Goal: Transaction & Acquisition: Purchase product/service

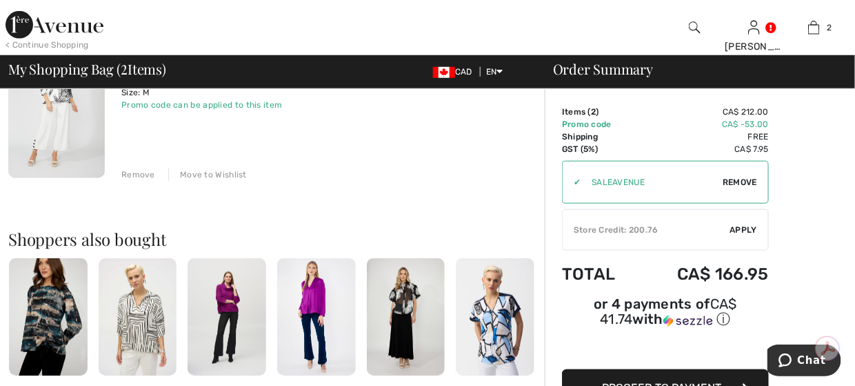
scroll to position [127, 0]
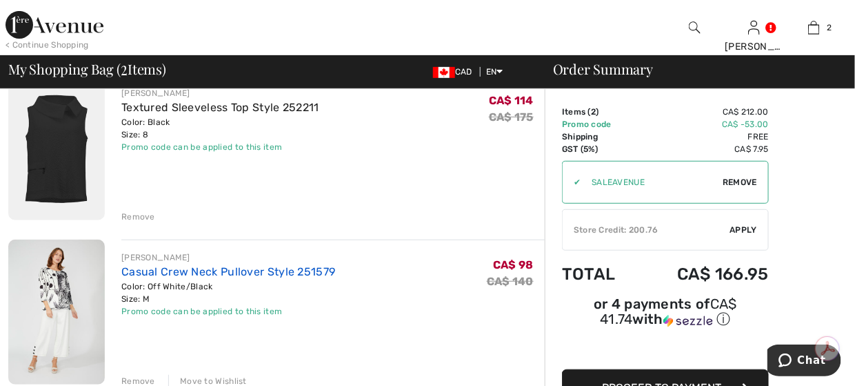
click at [201, 266] on link "Casual Crew Neck Pullover Style 251579" at bounding box center [228, 271] width 214 height 13
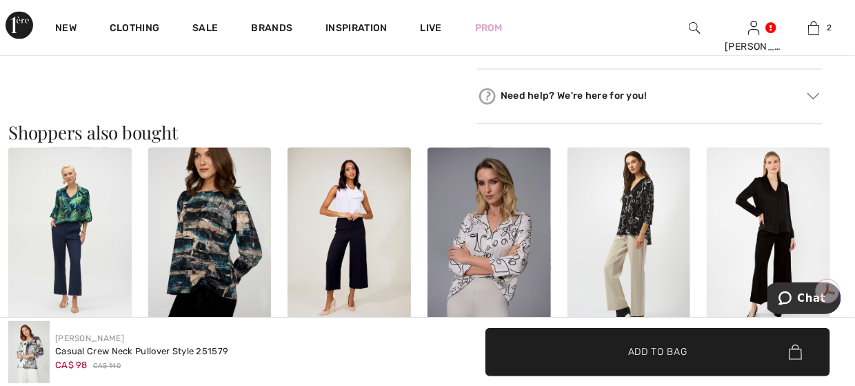
scroll to position [897, 0]
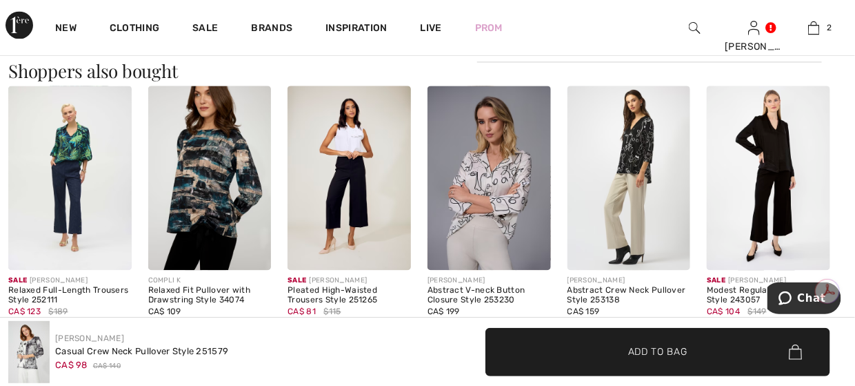
click at [370, 190] on img at bounding box center [349, 178] width 123 height 185
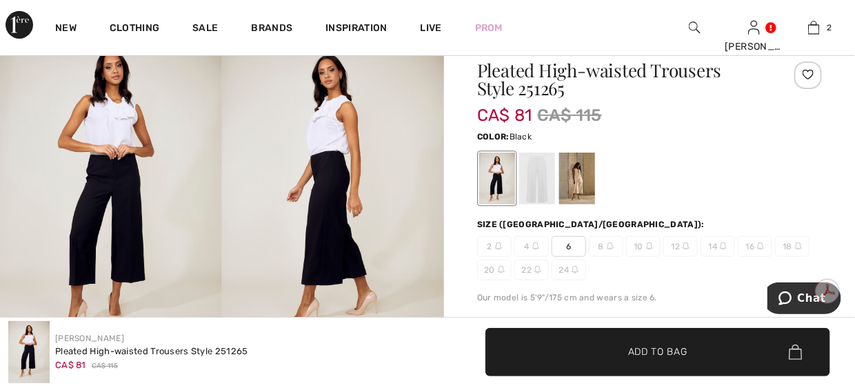
scroll to position [138, 0]
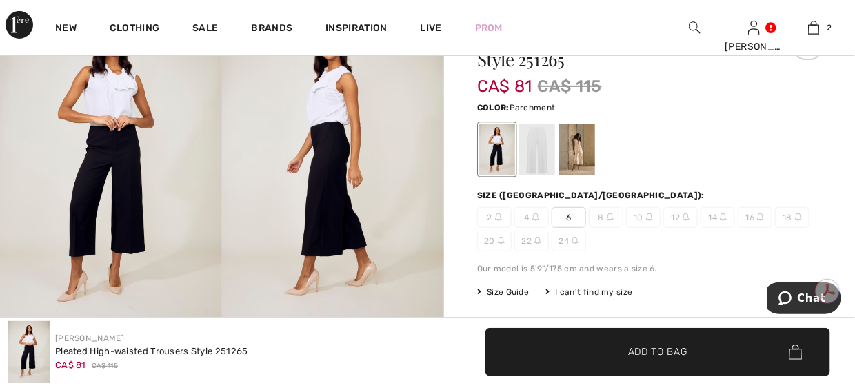
click at [583, 150] on div at bounding box center [577, 149] width 36 height 52
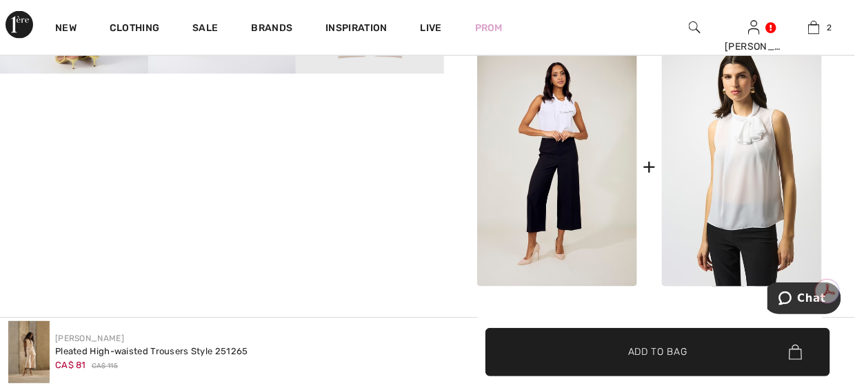
scroll to position [621, 0]
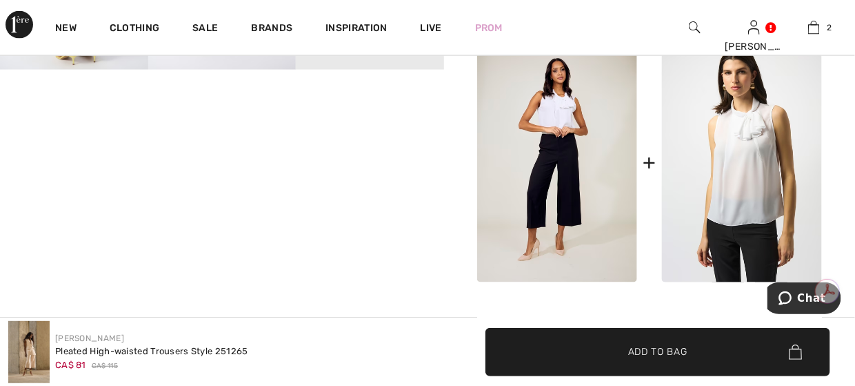
click at [564, 173] on img at bounding box center [557, 162] width 160 height 241
